Goal: Navigation & Orientation: Find specific page/section

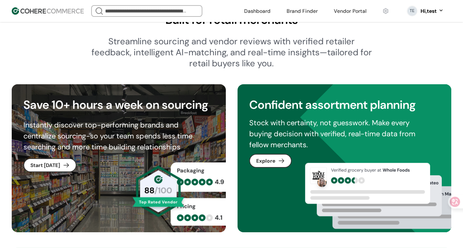
scroll to position [445, 0]
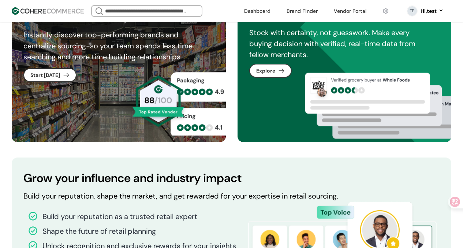
click at [231, 70] on div "Save 10+ hours a week on sourcing Instantly discover top-performing brands and …" at bounding box center [232, 68] width 440 height 148
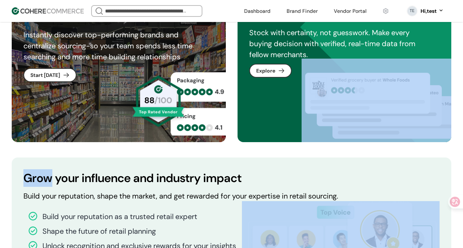
click at [231, 70] on div "Save 10+ hours a week on sourcing Instantly discover top-performing brands and …" at bounding box center [232, 68] width 440 height 148
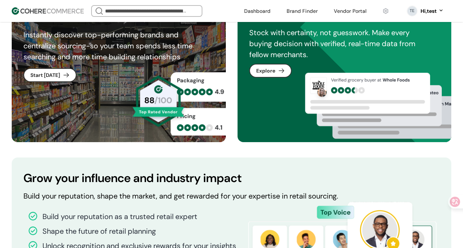
click at [235, 95] on div "Save 10+ hours a week on sourcing Instantly discover top-performing brands and …" at bounding box center [232, 68] width 440 height 148
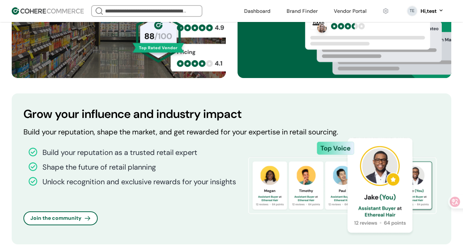
scroll to position [512, 0]
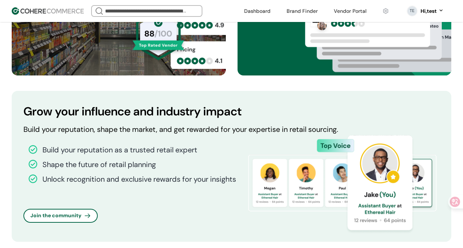
click at [231, 113] on h2 "Grow your influence and industry impact" at bounding box center [231, 112] width 416 height 18
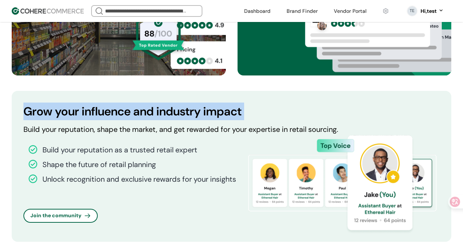
click at [231, 113] on h2 "Grow your influence and industry impact" at bounding box center [231, 112] width 416 height 18
click at [232, 113] on h2 "Grow your influence and industry impact" at bounding box center [231, 112] width 416 height 18
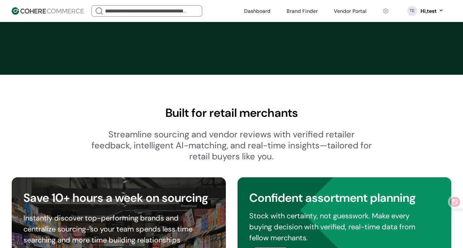
scroll to position [270, 0]
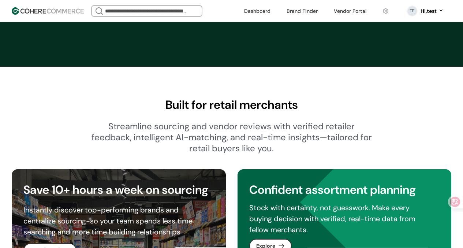
click at [230, 105] on h2 "Built for retail merchants" at bounding box center [232, 105] width 440 height 18
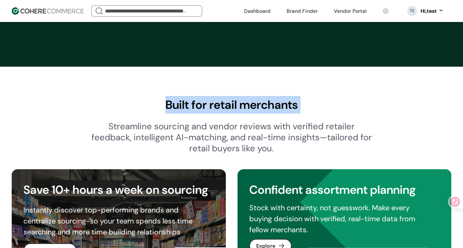
click at [230, 105] on h2 "Built for retail merchants" at bounding box center [232, 105] width 440 height 18
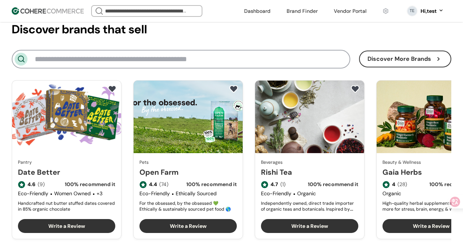
scroll to position [867, 0]
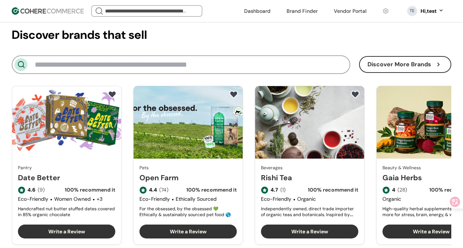
click at [23, 64] on circle at bounding box center [20, 64] width 5 height 5
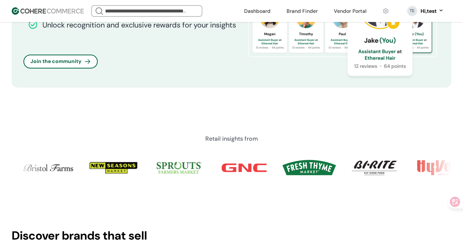
scroll to position [722, 0]
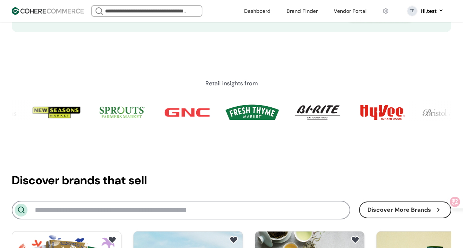
click at [123, 183] on h2 "Discover brands that sell" at bounding box center [232, 180] width 440 height 18
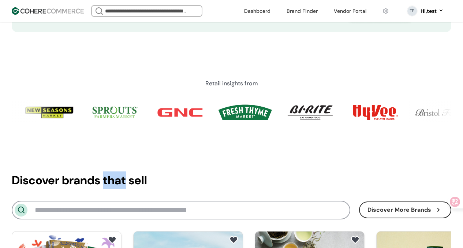
click at [123, 183] on h2 "Discover brands that sell" at bounding box center [232, 180] width 440 height 18
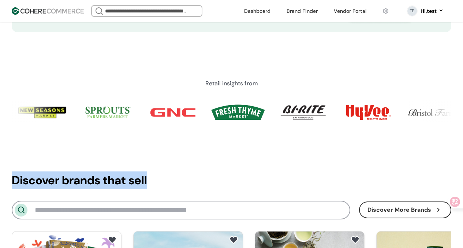
click at [123, 183] on h2 "Discover brands that sell" at bounding box center [232, 180] width 440 height 18
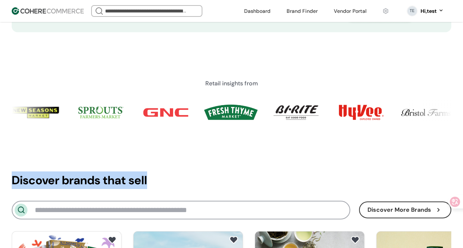
click at [148, 183] on h2 "Discover brands that sell" at bounding box center [232, 180] width 440 height 18
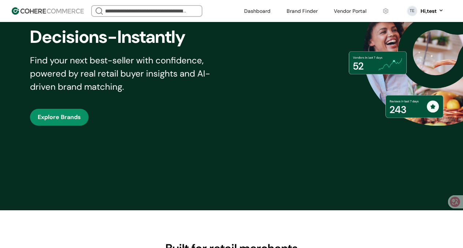
scroll to position [0, 0]
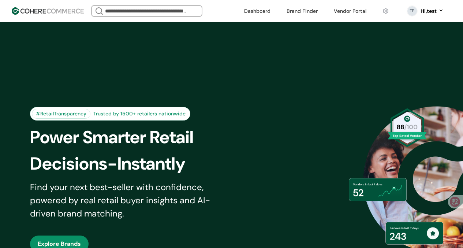
click at [260, 15] on link at bounding box center [257, 10] width 35 height 11
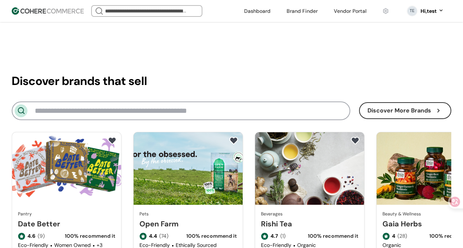
scroll to position [791, 0]
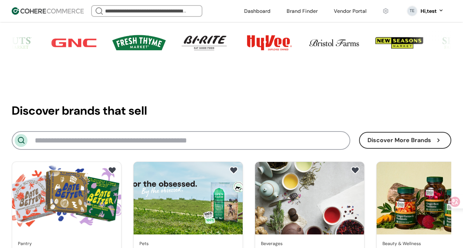
click at [125, 112] on h2 "Discover brands that sell" at bounding box center [232, 111] width 440 height 18
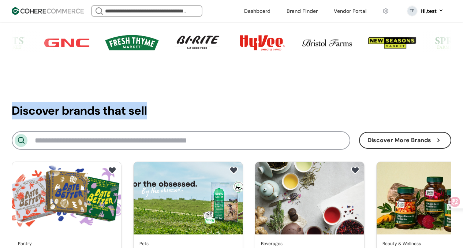
click at [125, 112] on h2 "Discover brands that sell" at bounding box center [232, 111] width 440 height 18
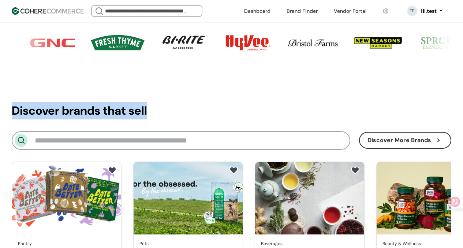
click at [144, 112] on h2 "Discover brands that sell" at bounding box center [232, 111] width 440 height 18
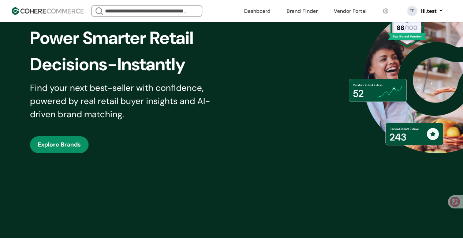
scroll to position [0, 0]
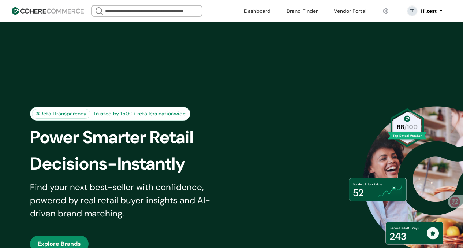
click at [223, 8] on div "We Came Up Empty Looks like there aren’t any matches at the moment. Refine your…" at bounding box center [162, 11] width 143 height 12
click at [225, 11] on div "We Came Up Empty Looks like there aren’t any matches at the moment. Refine your…" at bounding box center [162, 11] width 143 height 12
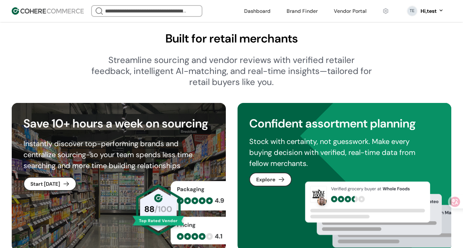
scroll to position [372, 0]
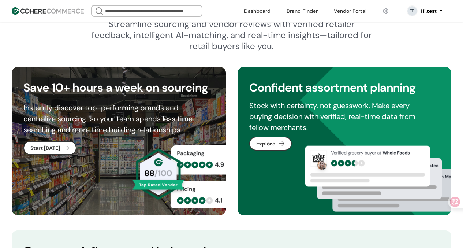
click at [185, 119] on div "Instantly discover top-performing brands and centralize sourcing-so your team s…" at bounding box center [114, 118] width 182 height 33
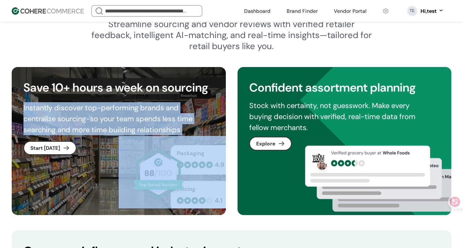
click at [185, 119] on div "Instantly discover top-performing brands and centralize sourcing-so your team s…" at bounding box center [114, 118] width 182 height 33
click at [185, 129] on div "Instantly discover top-performing brands and centralize sourcing-so your team s…" at bounding box center [114, 118] width 182 height 33
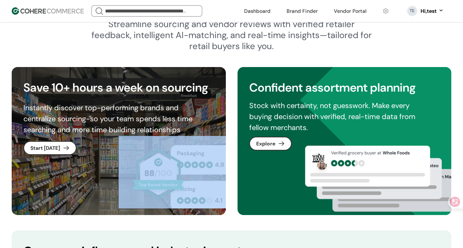
click at [185, 129] on div "Instantly discover top-performing brands and centralize sourcing-so your team s…" at bounding box center [114, 118] width 182 height 33
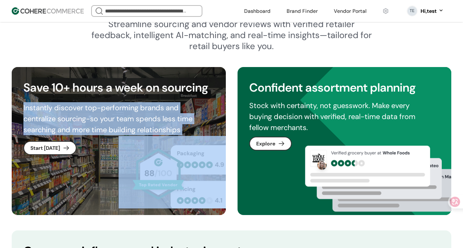
click at [185, 129] on div "Instantly discover top-performing brands and centralize sourcing-so your team s…" at bounding box center [114, 118] width 182 height 33
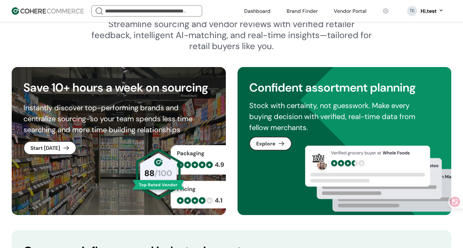
click at [226, 129] on div "Save 10+ hours a week on sourcing Instantly discover top-performing brands and …" at bounding box center [232, 141] width 440 height 148
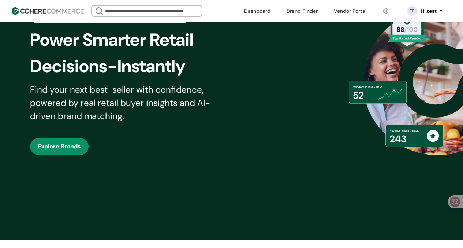
scroll to position [0, 0]
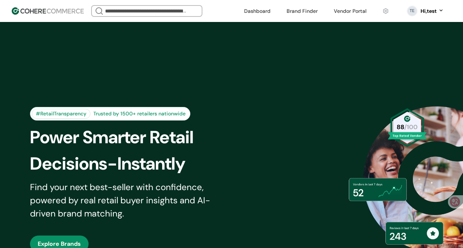
click at [219, 138] on div "Power Smarter Retail" at bounding box center [135, 137] width 211 height 26
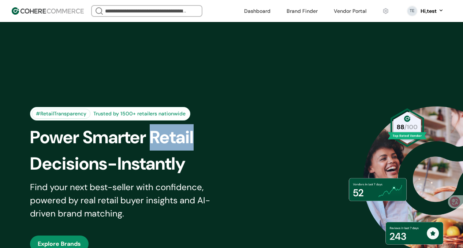
click at [219, 138] on div "Power Smarter Retail" at bounding box center [135, 137] width 211 height 26
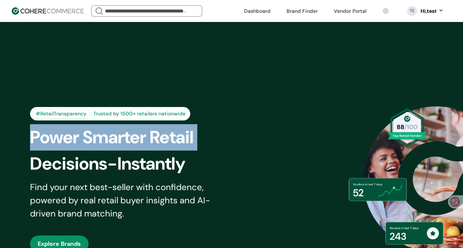
click at [219, 138] on div "Power Smarter Retail" at bounding box center [135, 137] width 211 height 26
click at [236, 138] on div "Power Smarter Retail" at bounding box center [135, 137] width 211 height 26
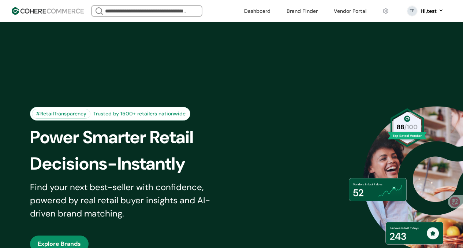
click at [226, 148] on div "Power Smarter Retail" at bounding box center [135, 137] width 211 height 26
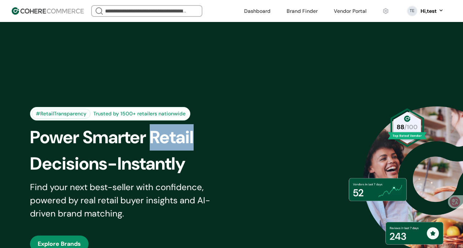
click at [226, 148] on div "Power Smarter Retail" at bounding box center [135, 137] width 211 height 26
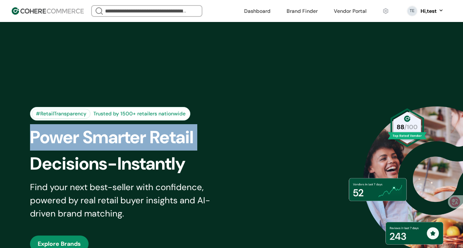
click at [226, 148] on div "Power Smarter Retail" at bounding box center [135, 137] width 211 height 26
click at [238, 148] on div "Power Smarter Retail" at bounding box center [135, 137] width 211 height 26
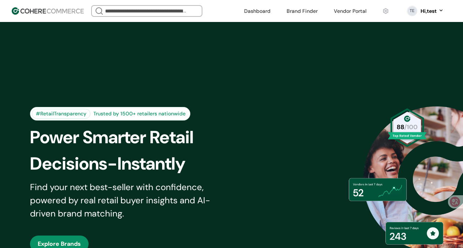
click at [218, 8] on div "We Came Up Empty Looks like there aren’t any matches at the moment. Refine your…" at bounding box center [162, 11] width 143 height 12
click at [231, 13] on div "We Came Up Empty Looks like there aren’t any matches at the moment. Refine your…" at bounding box center [162, 11] width 143 height 12
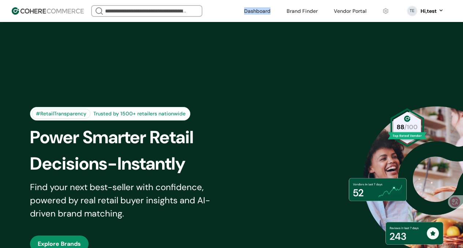
click at [231, 13] on div "We Came Up Empty Looks like there aren’t any matches at the moment. Refine your…" at bounding box center [162, 11] width 143 height 12
click at [277, 10] on div "Dashboard Brand Finder Vendor Portal" at bounding box center [317, 10] width 154 height 11
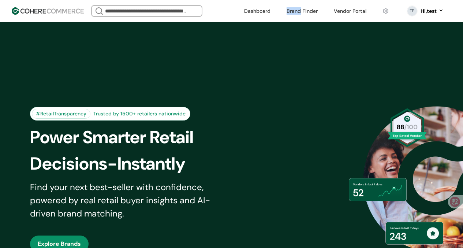
click at [277, 10] on div "Dashboard Brand Finder Vendor Portal" at bounding box center [317, 10] width 154 height 11
click at [323, 12] on div "Dashboard Brand Finder Vendor Portal" at bounding box center [317, 10] width 154 height 11
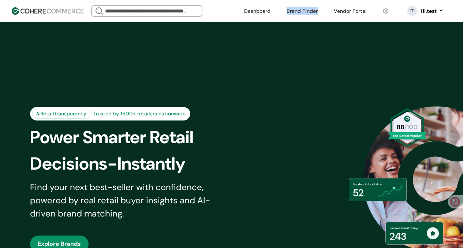
click at [323, 12] on div "Dashboard Brand Finder Vendor Portal" at bounding box center [317, 10] width 154 height 11
click at [324, 12] on div "Dashboard Brand Finder Vendor Portal" at bounding box center [317, 10] width 154 height 11
click at [327, 12] on div "Dashboard Brand Finder Vendor Portal" at bounding box center [317, 10] width 154 height 11
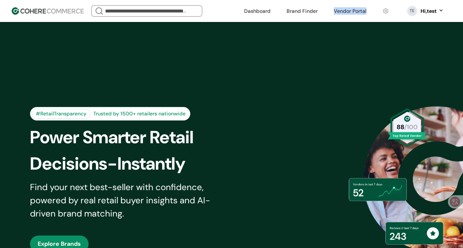
click at [327, 12] on div "Dashboard Brand Finder Vendor Portal" at bounding box center [317, 10] width 154 height 11
click at [324, 7] on div "Dashboard Brand Finder Vendor Portal" at bounding box center [317, 10] width 154 height 11
click at [323, 9] on div "Dashboard Brand Finder Vendor Portal" at bounding box center [317, 10] width 154 height 11
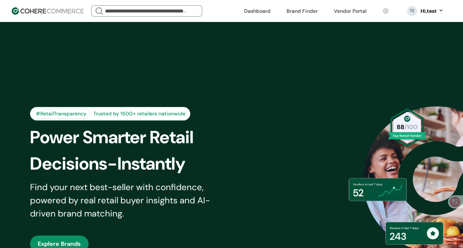
click at [323, 9] on div "Dashboard Brand Finder Vendor Portal" at bounding box center [317, 10] width 154 height 11
click at [323, 11] on div "Dashboard Brand Finder Vendor Portal" at bounding box center [317, 10] width 154 height 11
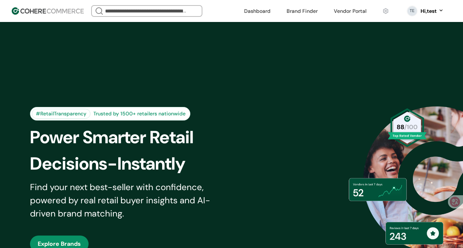
click at [274, 11] on div "Dashboard Brand Finder Vendor Portal" at bounding box center [317, 10] width 154 height 11
click at [230, 11] on div "We Came Up Empty Looks like there aren’t any matches at the moment. Refine your…" at bounding box center [162, 11] width 143 height 12
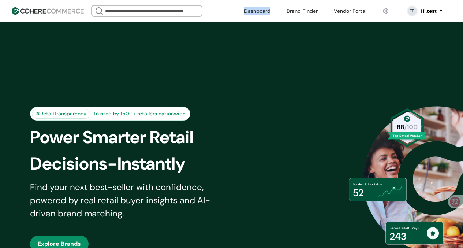
click at [230, 11] on div "We Came Up Empty Looks like there aren’t any matches at the moment. Refine your…" at bounding box center [162, 11] width 143 height 12
click at [235, 13] on header "We Came Up Empty Looks like there aren’t any matches at the moment. Refine your…" at bounding box center [231, 11] width 463 height 22
